Goal: Navigation & Orientation: Find specific page/section

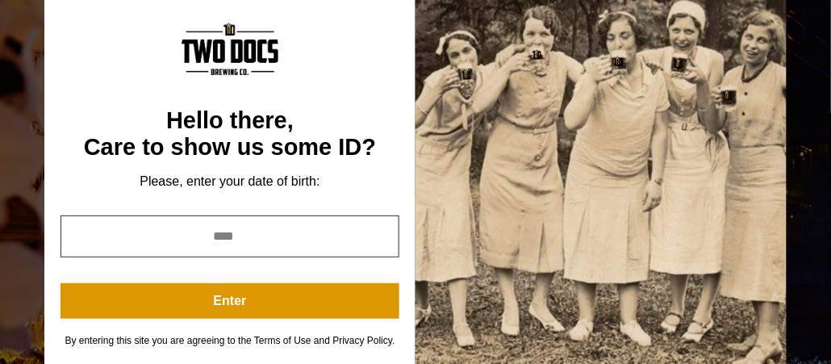
click at [323, 228] on input "year" at bounding box center [230, 236] width 339 height 42
type input "****"
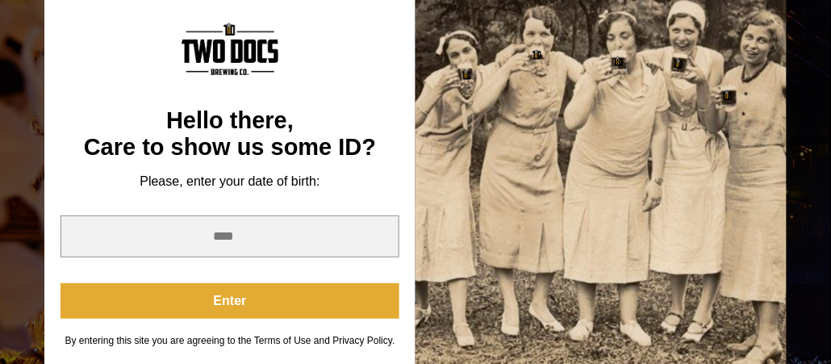
click at [245, 311] on button "Enter" at bounding box center [230, 301] width 339 height 36
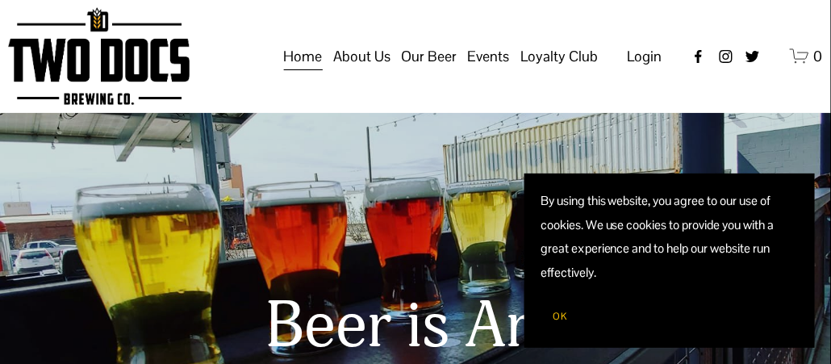
click at [0, 0] on span "Taproom Menu" at bounding box center [0, 0] width 0 height 0
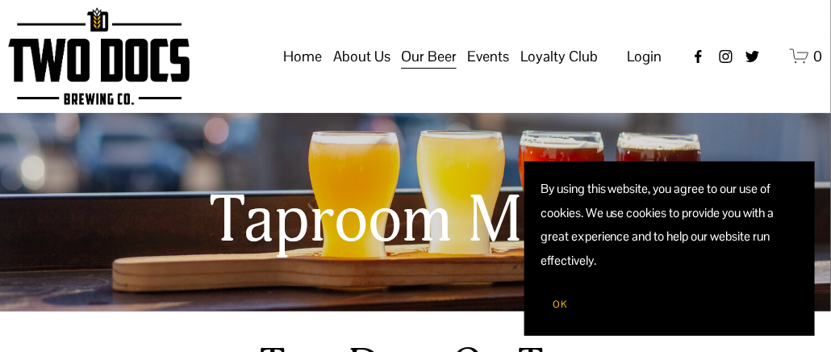
click at [311, 72] on link "Home" at bounding box center [303, 56] width 39 height 31
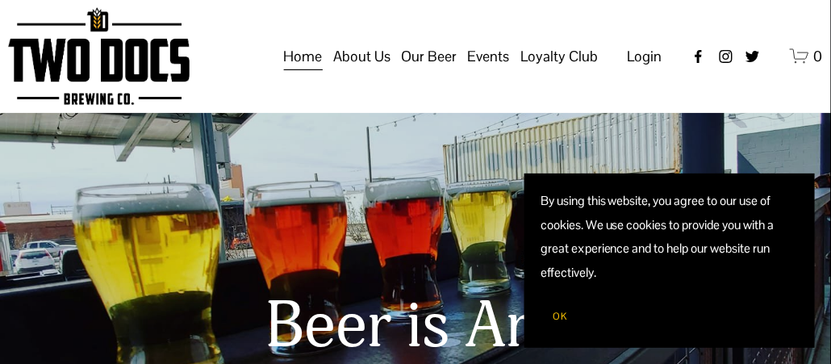
click at [486, 70] on span "Events" at bounding box center [489, 56] width 42 height 27
click at [0, 0] on span "Vendors & Musicians" at bounding box center [0, 0] width 0 height 0
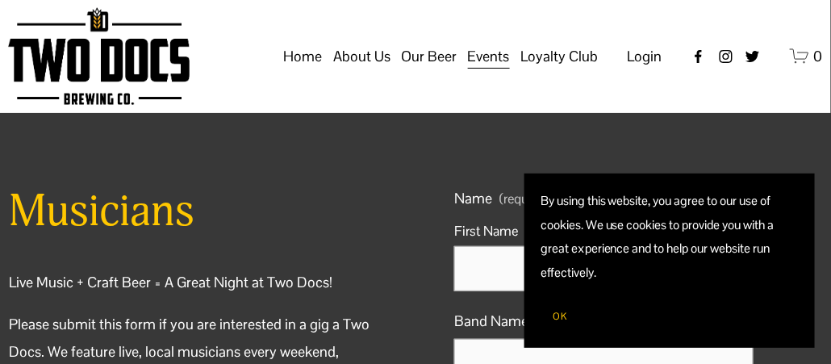
click at [0, 0] on span "Taproom Menu" at bounding box center [0, 0] width 0 height 0
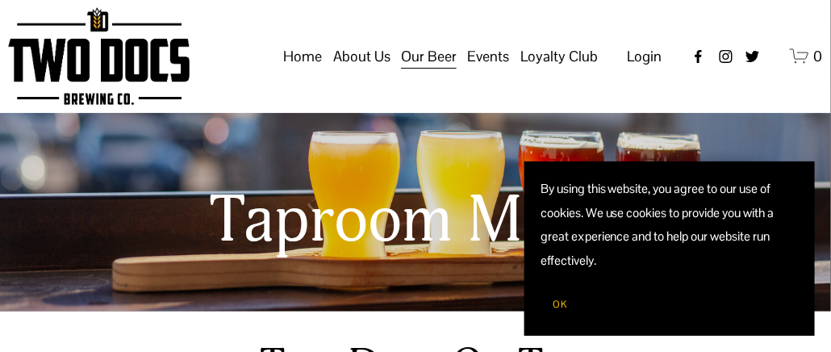
click at [314, 72] on link "Home" at bounding box center [303, 56] width 39 height 31
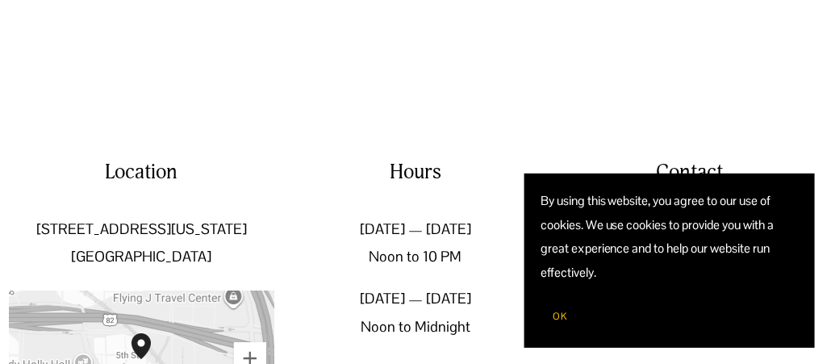
scroll to position [2195, 0]
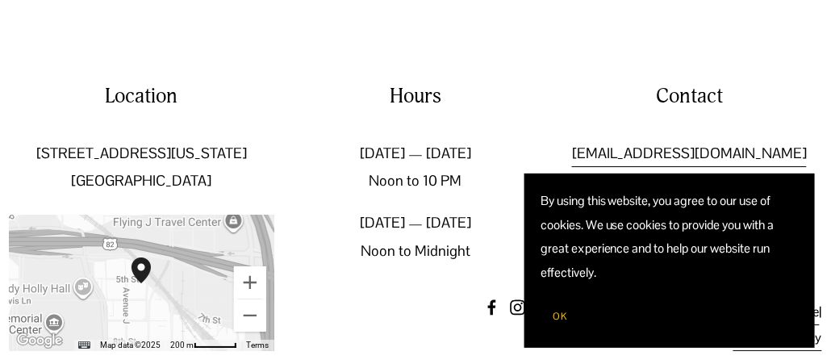
click at [148, 276] on img "Two Docs Brewing Co. 502 Texas Avenue Lubbock, TX, 79401, United States" at bounding box center [151, 283] width 52 height 65
